Goal: Information Seeking & Learning: Understand process/instructions

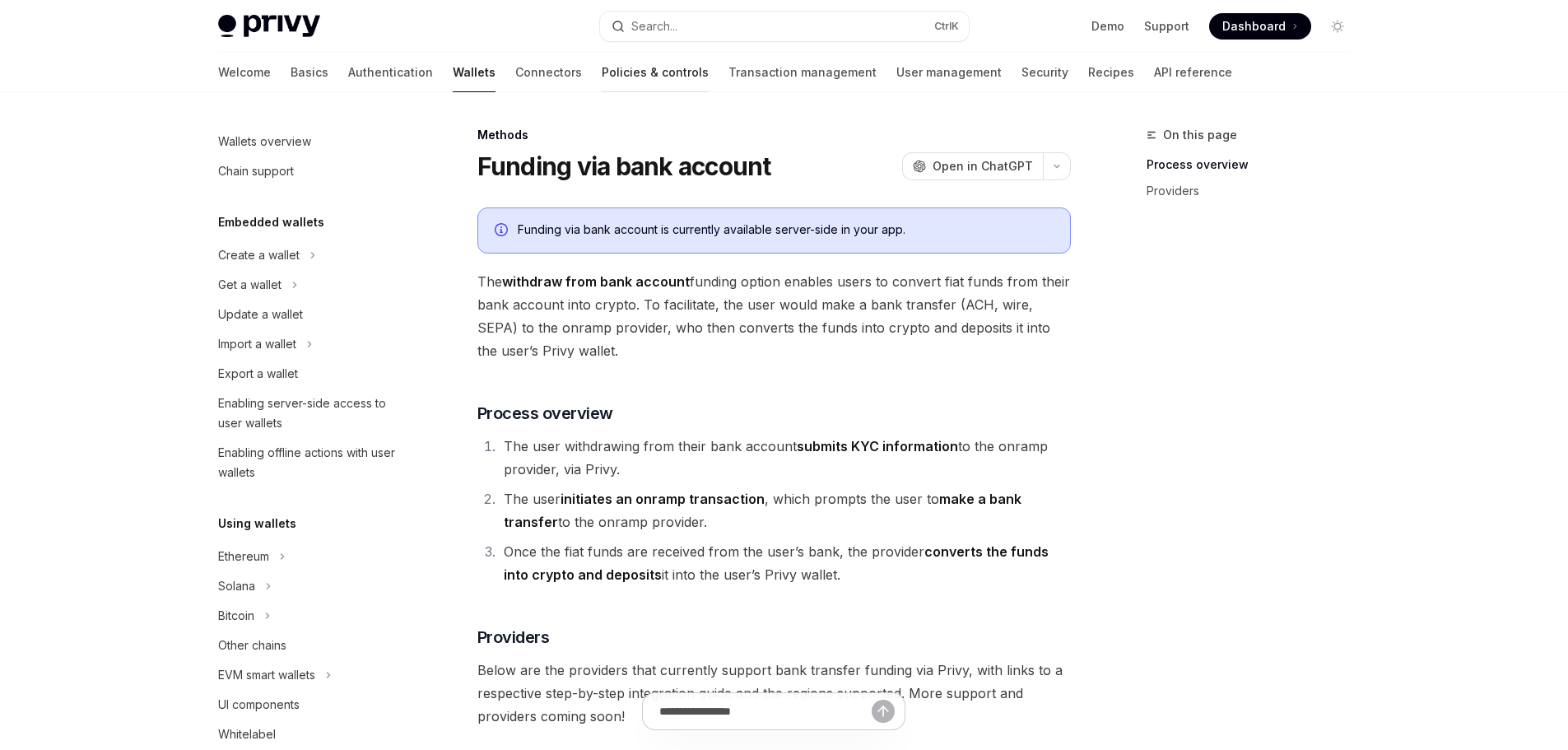
scroll to position [494, 0]
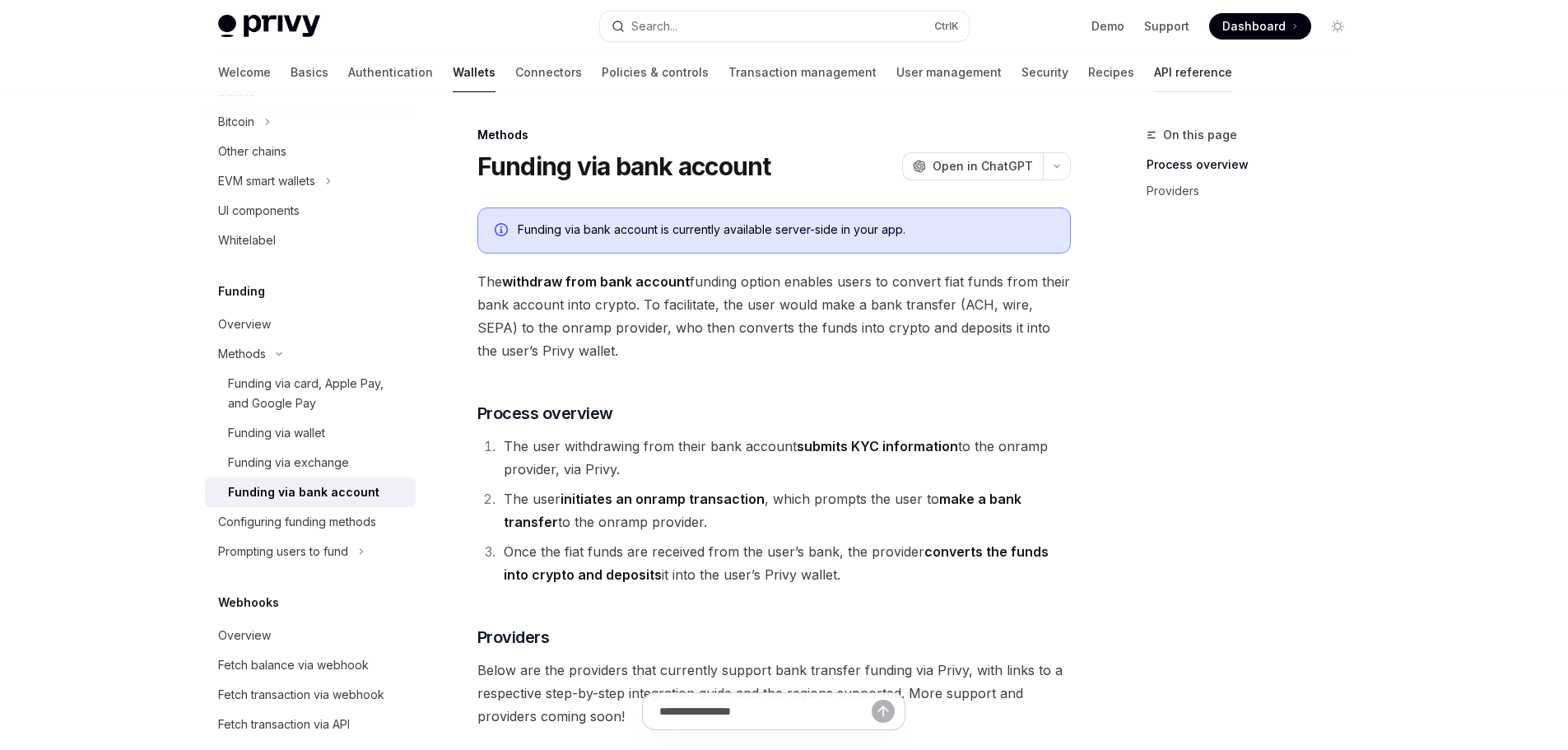
click at [1154, 77] on link "API reference" at bounding box center [1193, 72] width 78 height 39
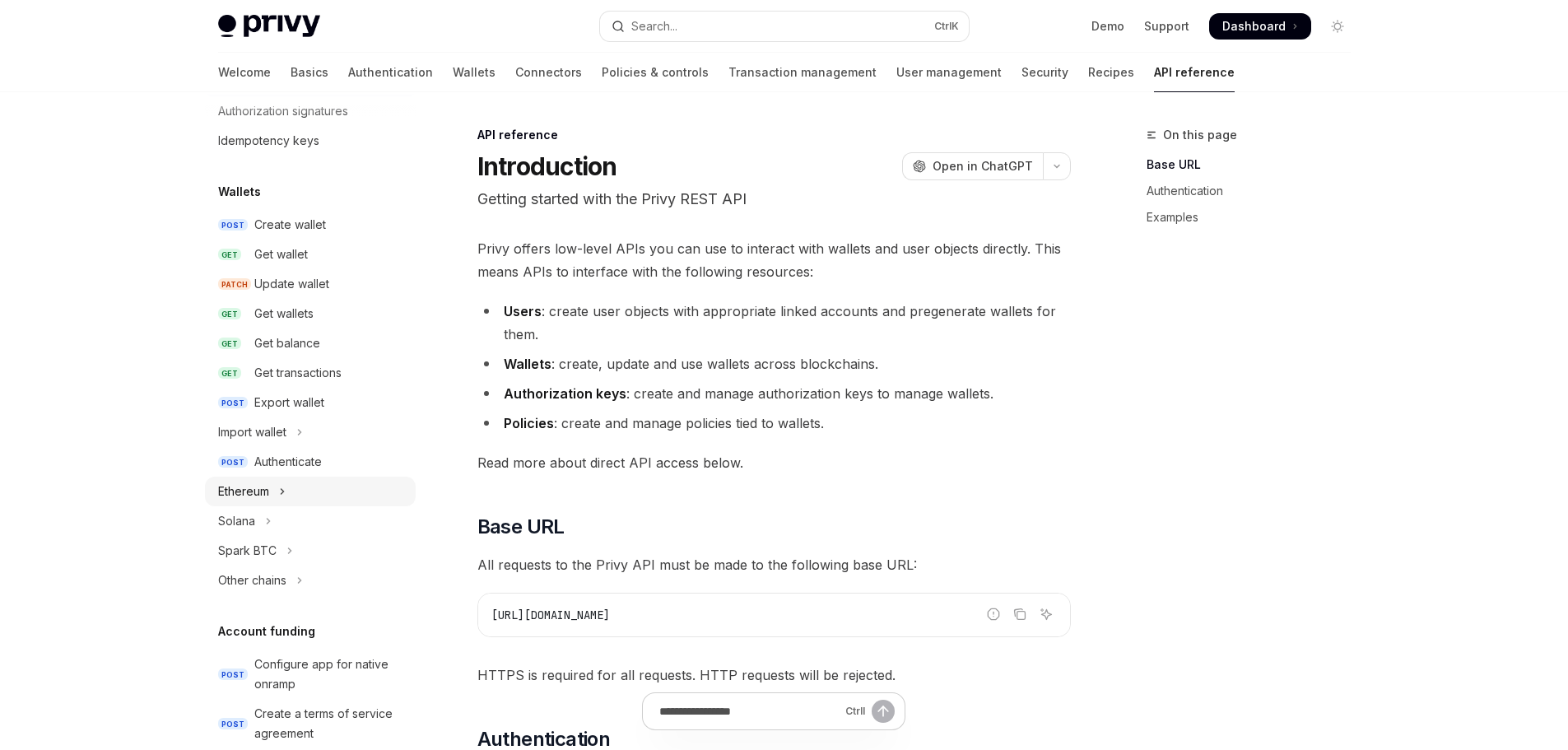
scroll to position [83, 0]
click at [289, 430] on button "Import wallet" at bounding box center [310, 429] width 211 height 29
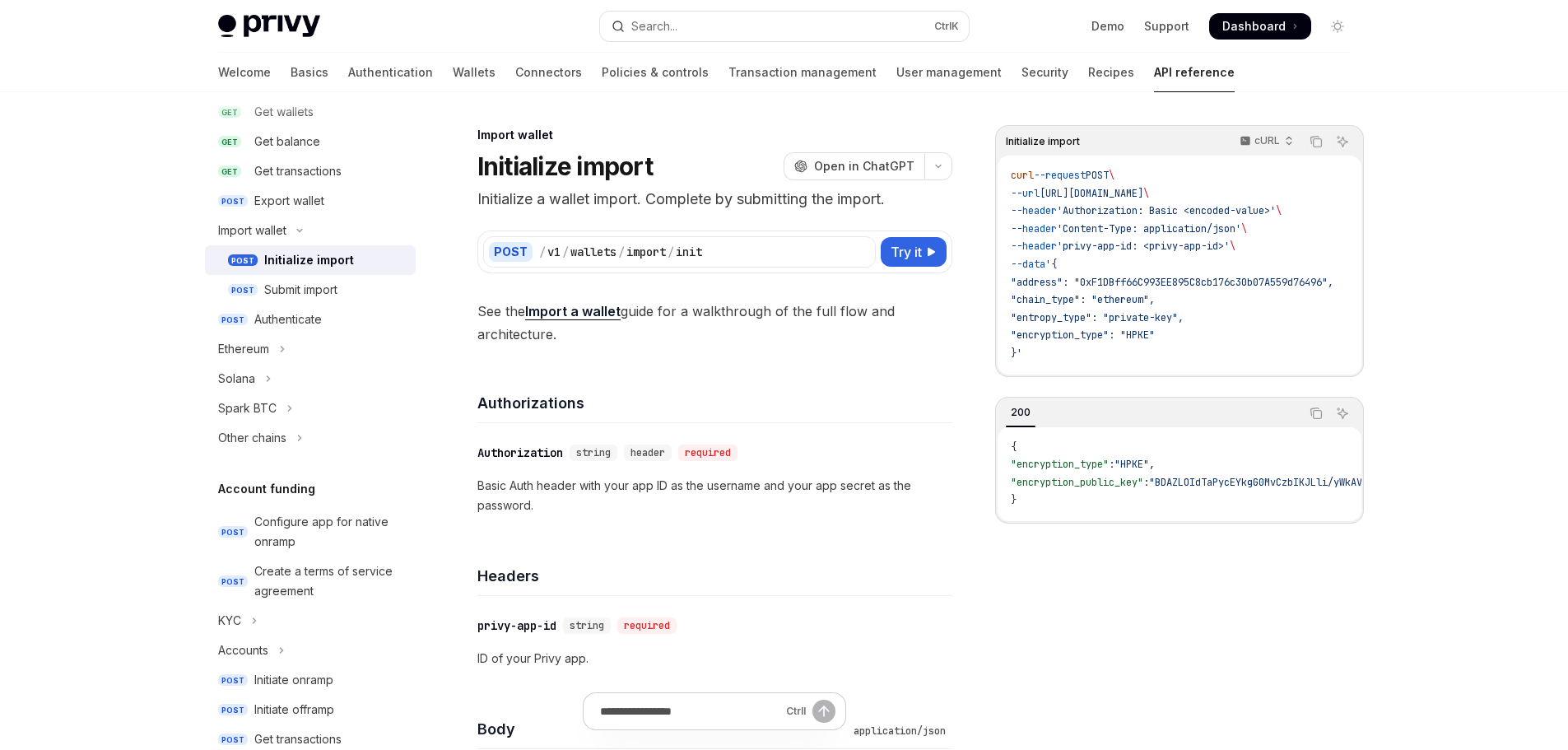
scroll to position [411, 0]
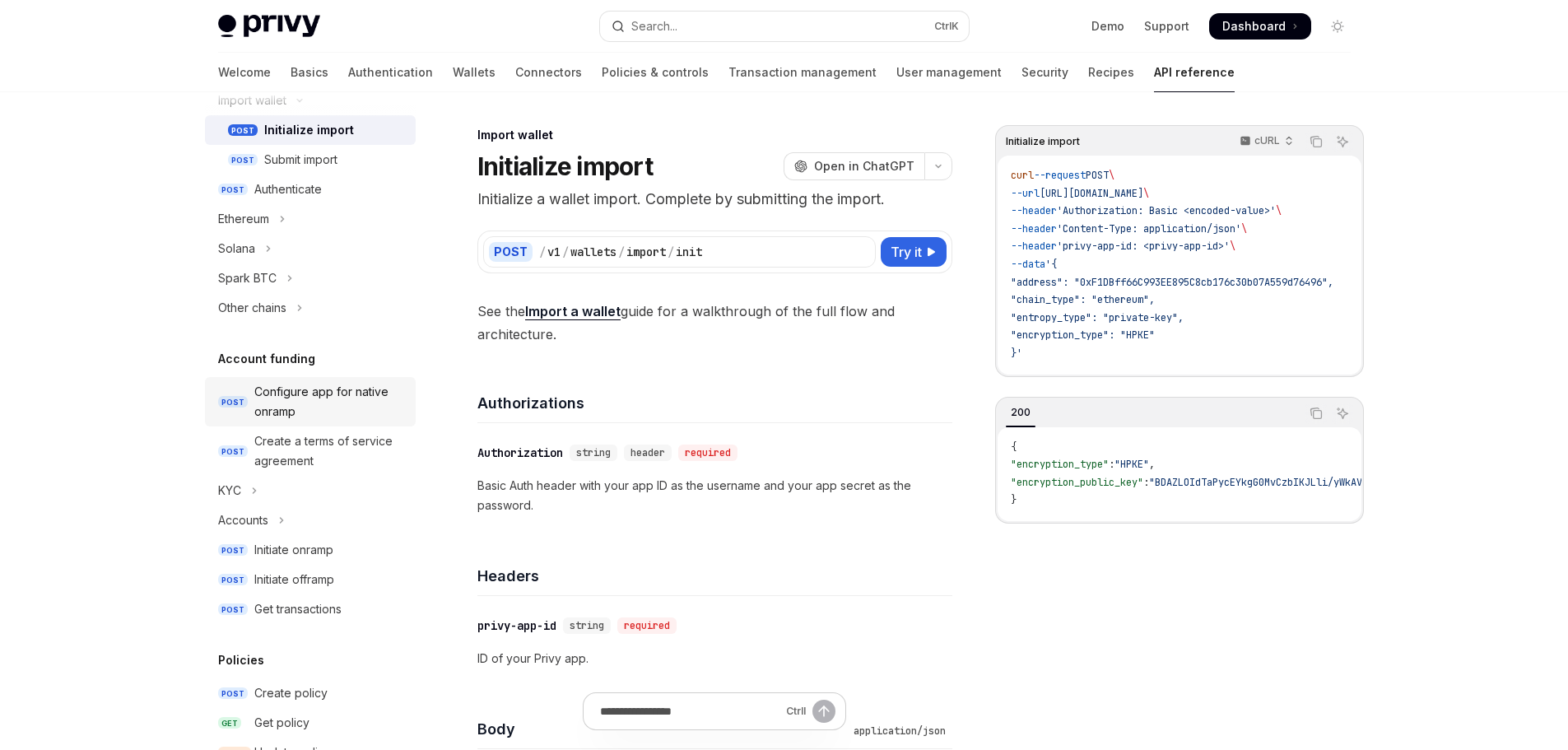
click at [358, 412] on div "Configure app for native onramp" at bounding box center [330, 402] width 151 height 39
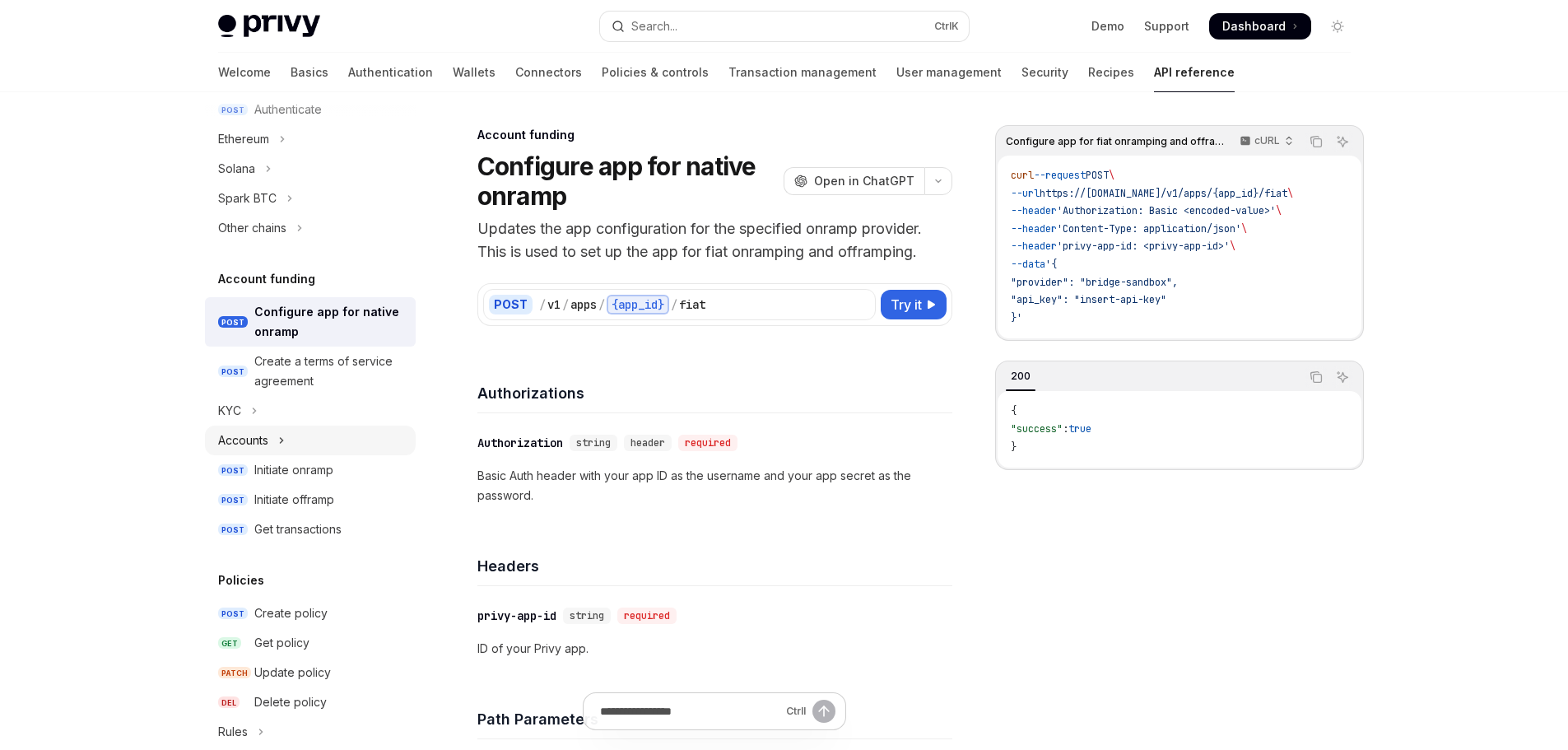
scroll to position [494, 0]
click at [284, 357] on div "Create a terms of service agreement" at bounding box center [330, 369] width 151 height 39
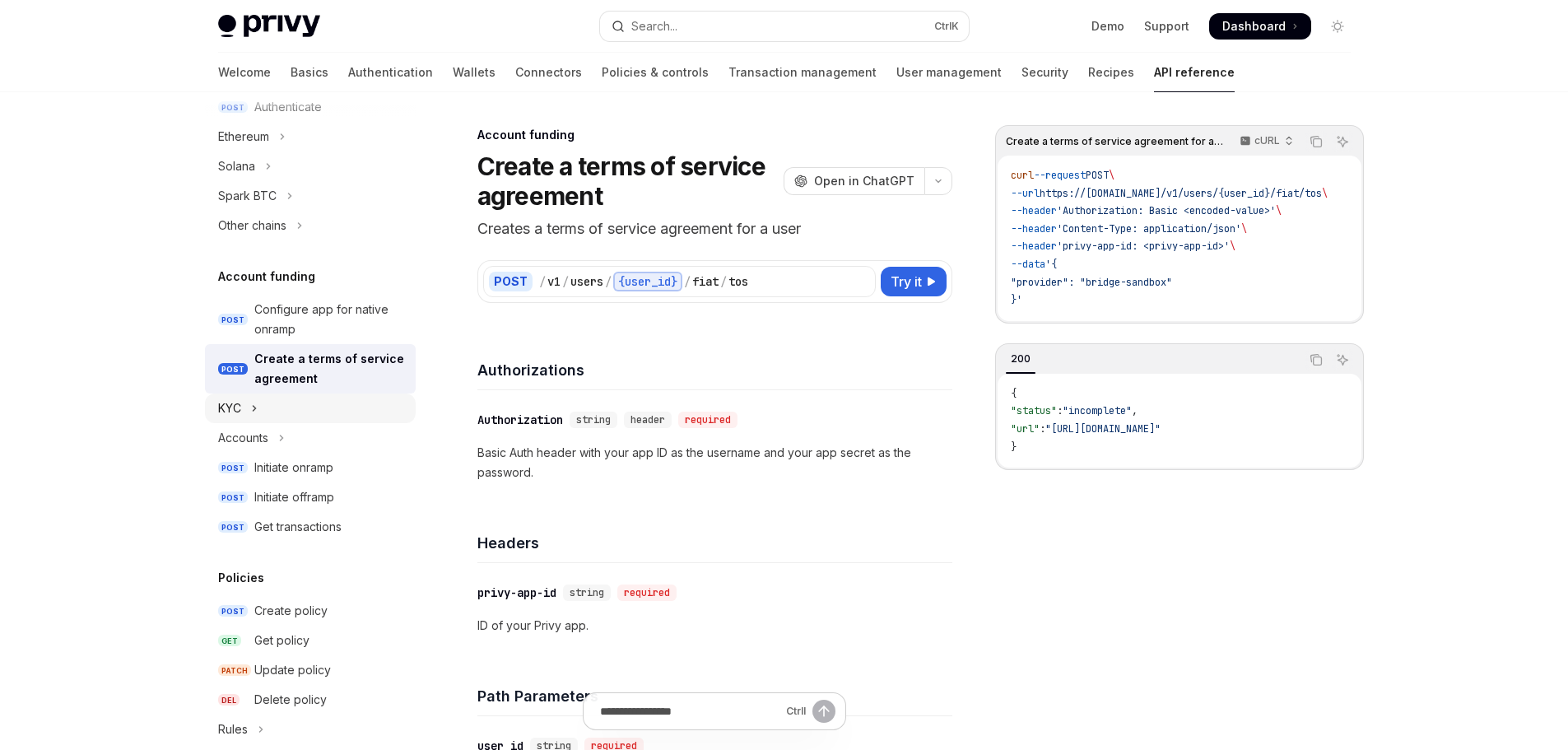
click at [280, 401] on button "KYC" at bounding box center [310, 408] width 211 height 29
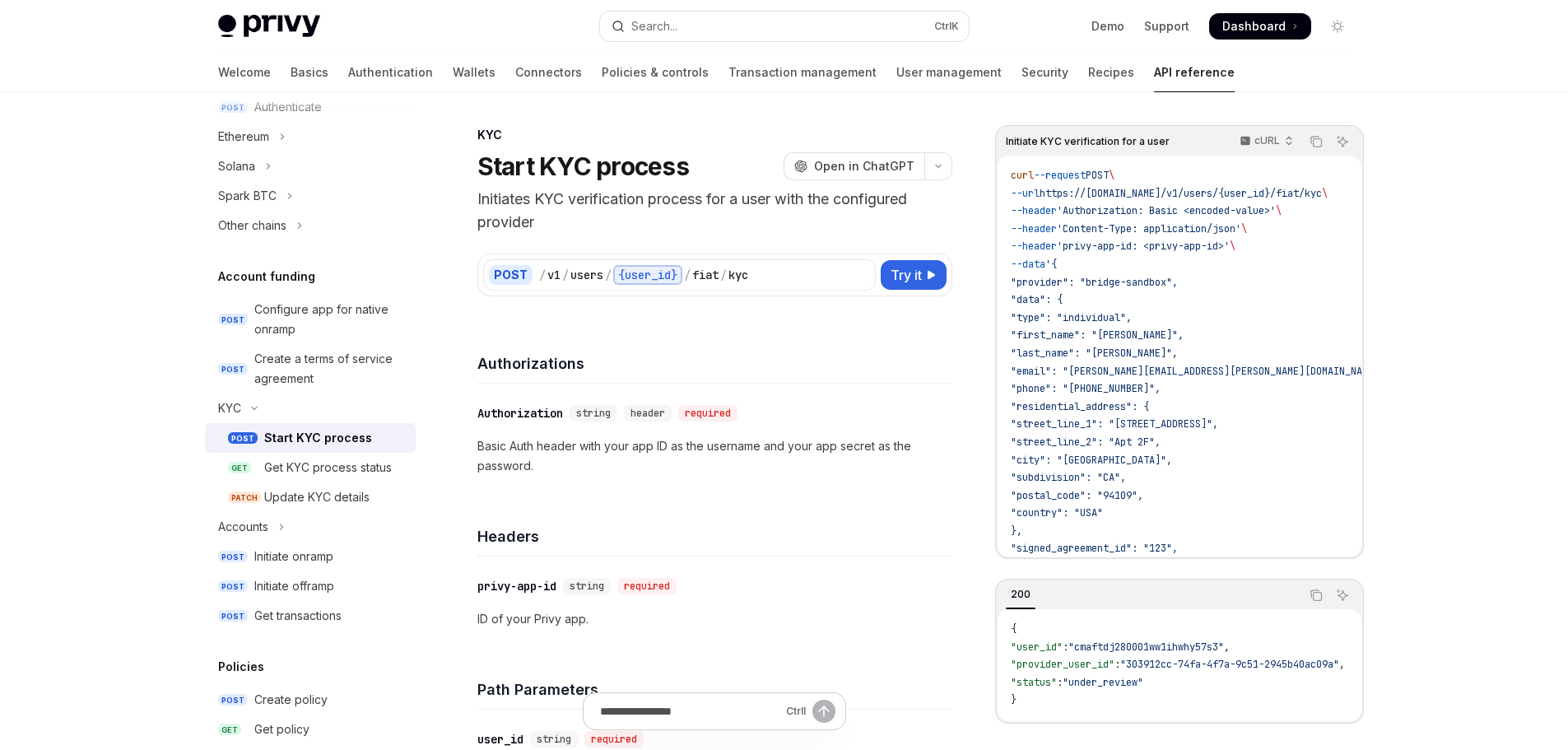
click at [361, 438] on div "Start KYC process" at bounding box center [317, 438] width 108 height 20
type textarea "*"
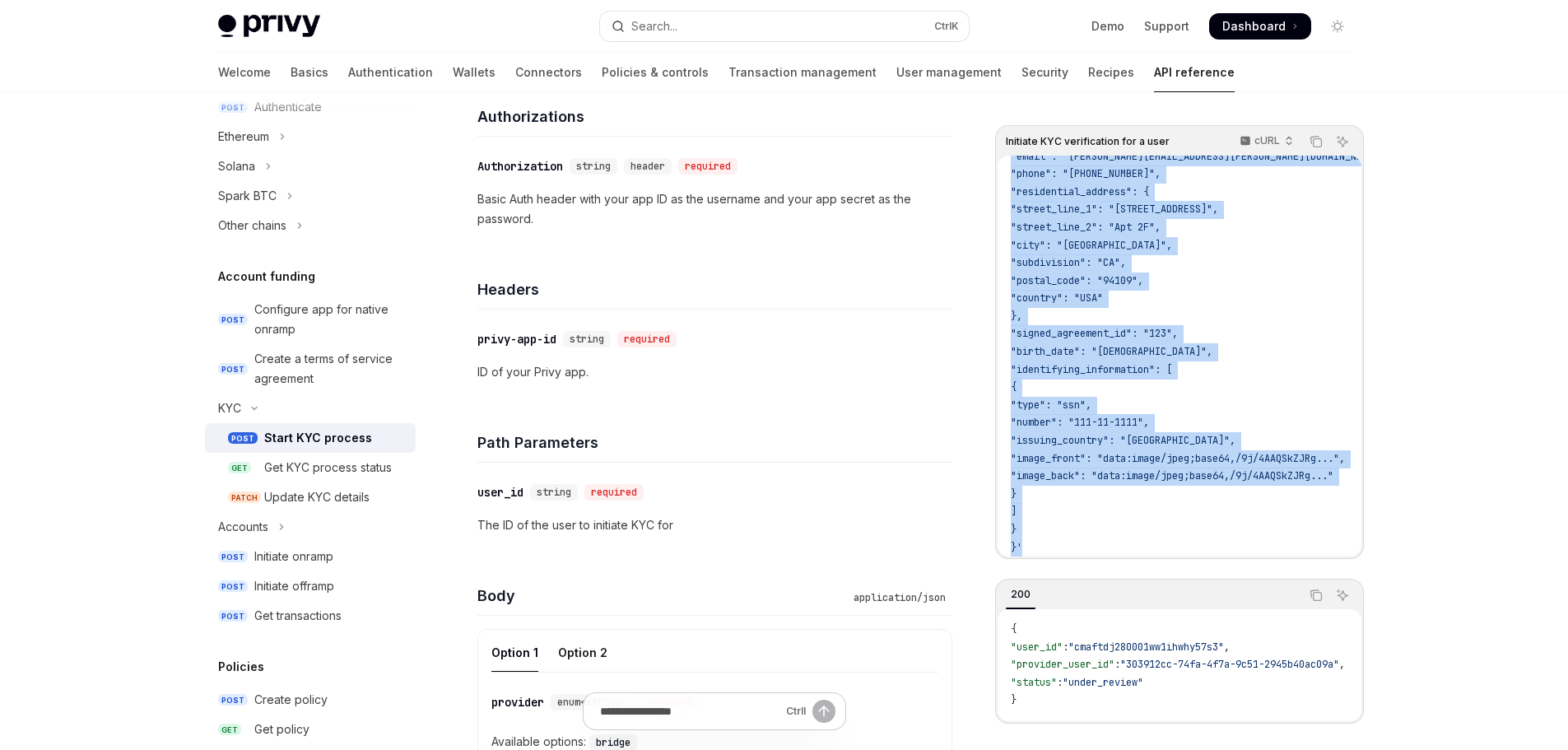
scroll to position [228, 0]
drag, startPoint x: 1007, startPoint y: 172, endPoint x: 1089, endPoint y: 532, distance: 369.2
click at [1089, 532] on div "curl --request POST \ --url https://[DOMAIN_NAME]/v1/users/{user_id}/fiat/kyc \…" at bounding box center [1179, 355] width 364 height 401
copy code "curl --request POST \ --url https://[DOMAIN_NAME]/v1/users/{user_id}/fiat/kyc \…"
